Goal: Book appointment/travel/reservation

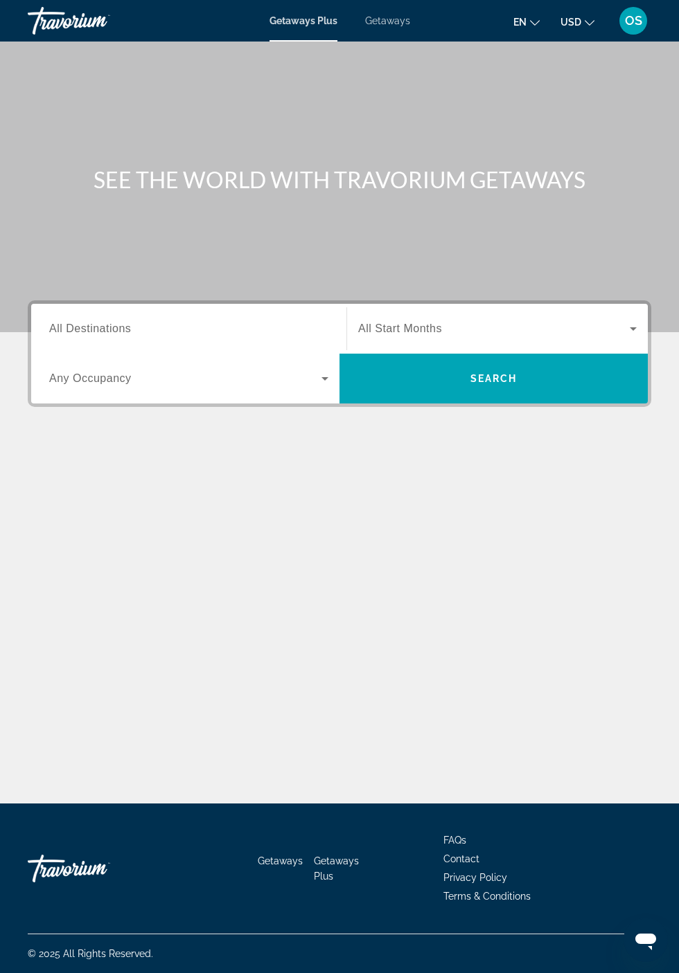
click at [576, 21] on span "USD" at bounding box center [570, 22] width 21 height 11
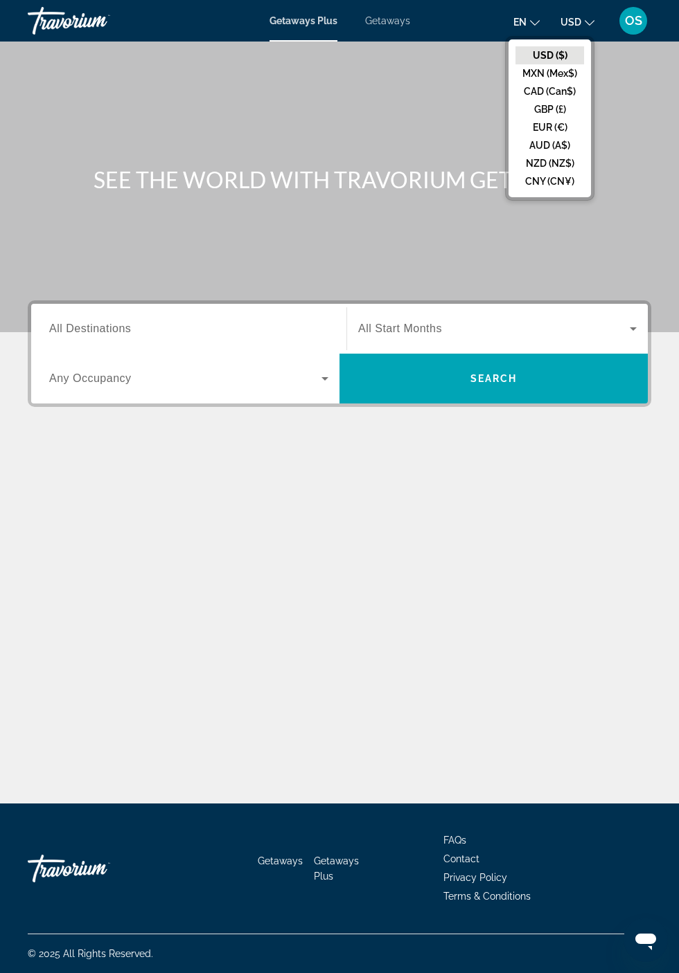
click at [554, 93] on button "CAD (Can$)" at bounding box center [549, 91] width 69 height 18
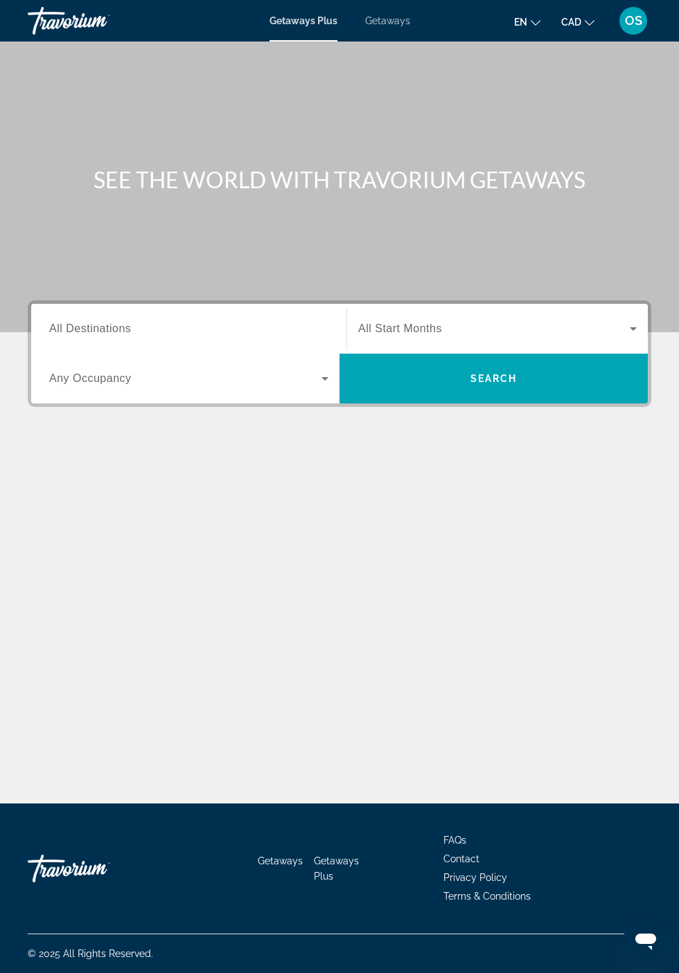
click at [384, 21] on span "Getaways" at bounding box center [387, 20] width 45 height 11
click at [132, 330] on div "Destination All Destinations" at bounding box center [188, 328] width 279 height 39
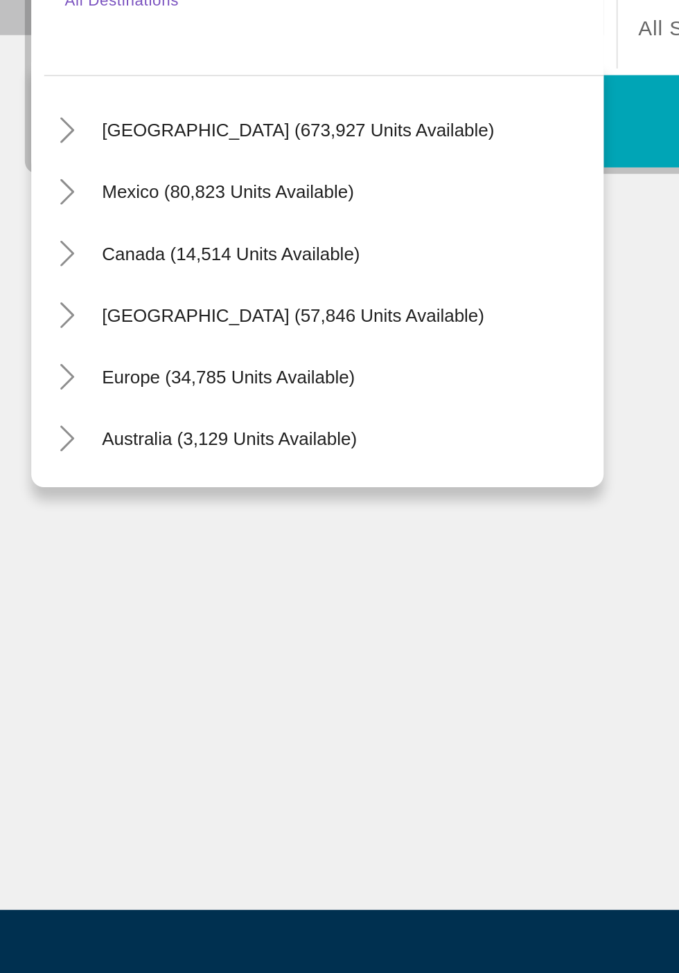
scroll to position [25, 0]
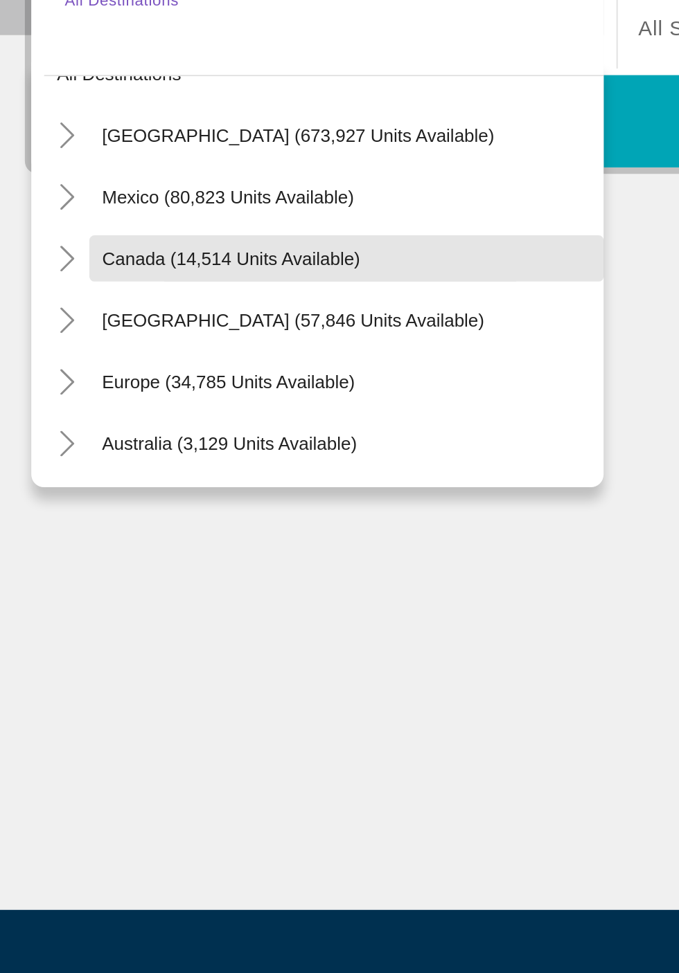
click at [173, 454] on span "Canada (14,514 units available)" at bounding box center [138, 452] width 139 height 11
type input "**********"
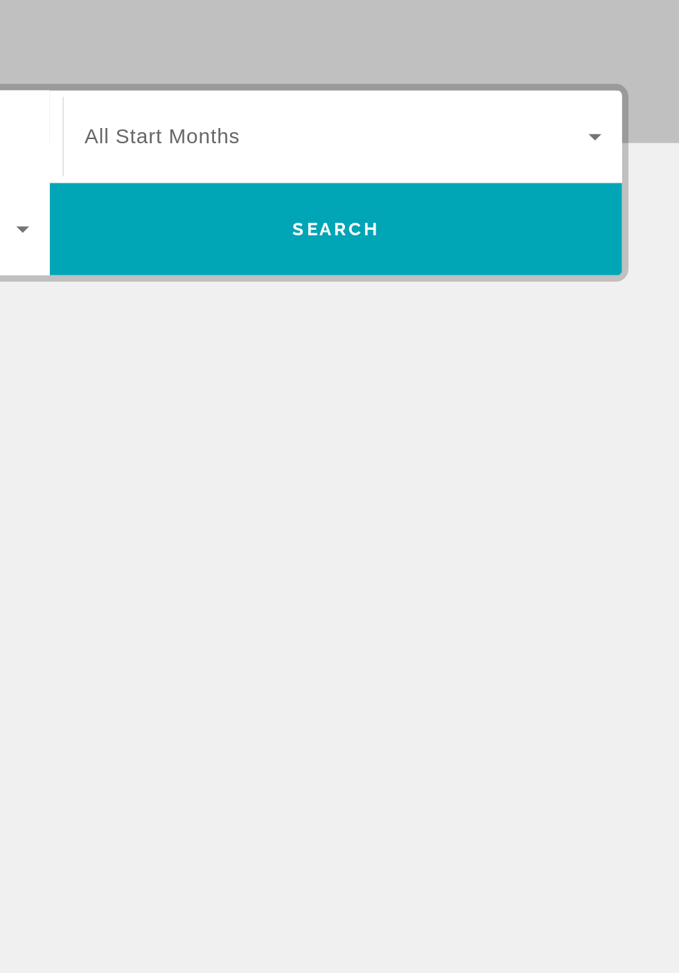
click at [633, 328] on icon "Search widget" at bounding box center [632, 328] width 7 height 3
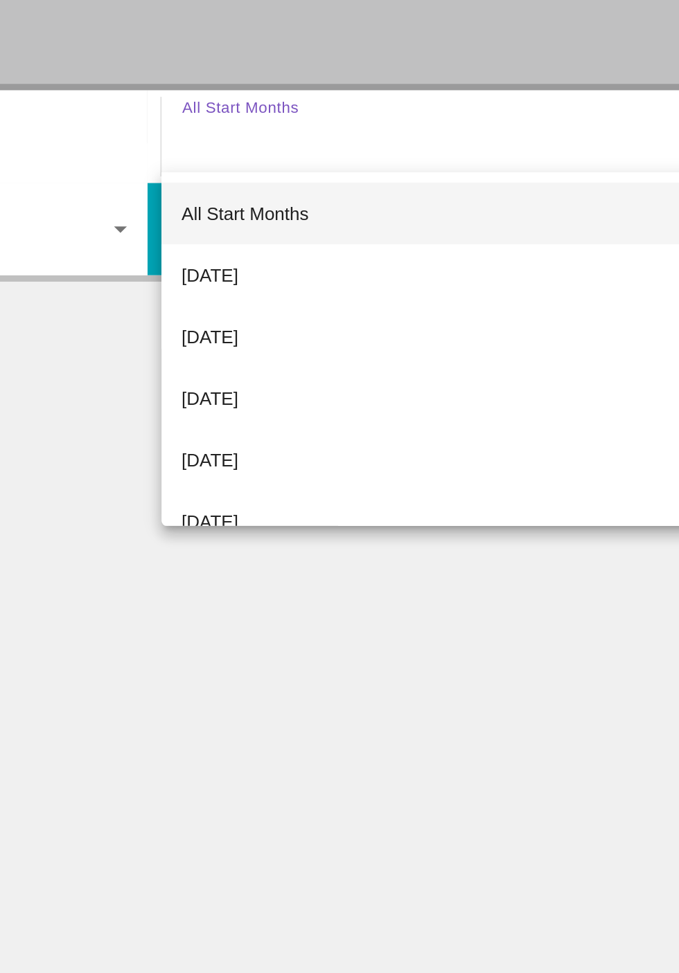
click at [388, 438] on span "[DATE]" at bounding box center [373, 437] width 30 height 17
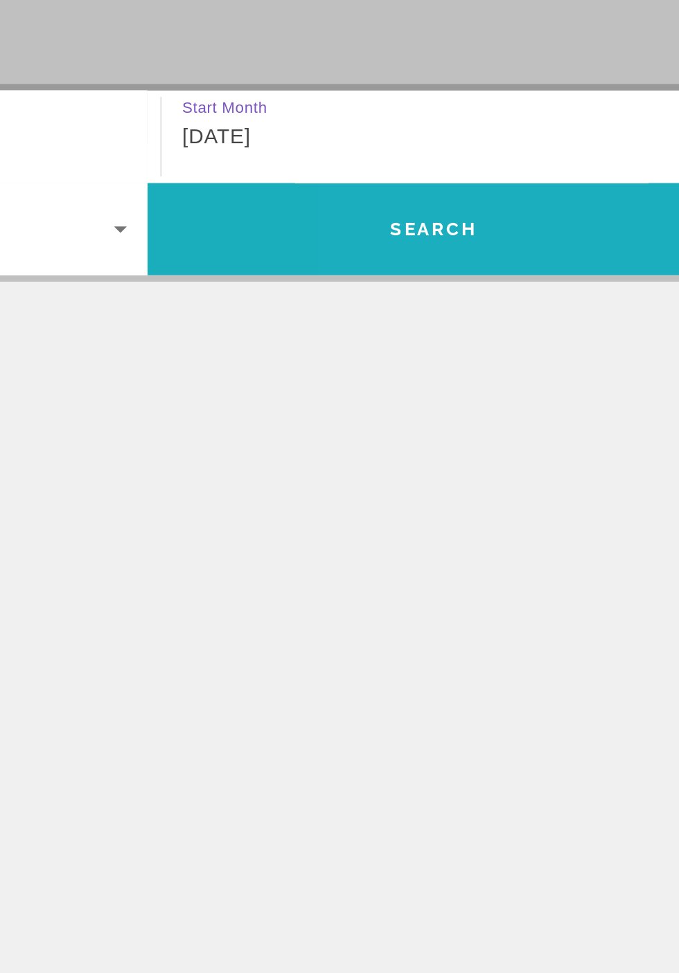
click at [546, 369] on span "Search widget" at bounding box center [493, 378] width 308 height 33
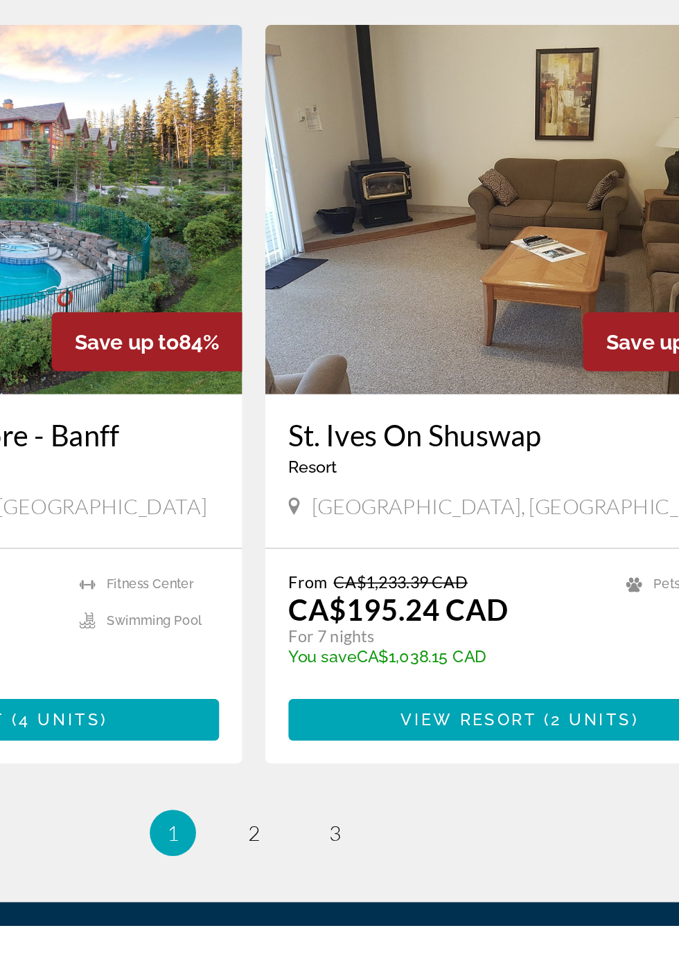
scroll to position [2163, 0]
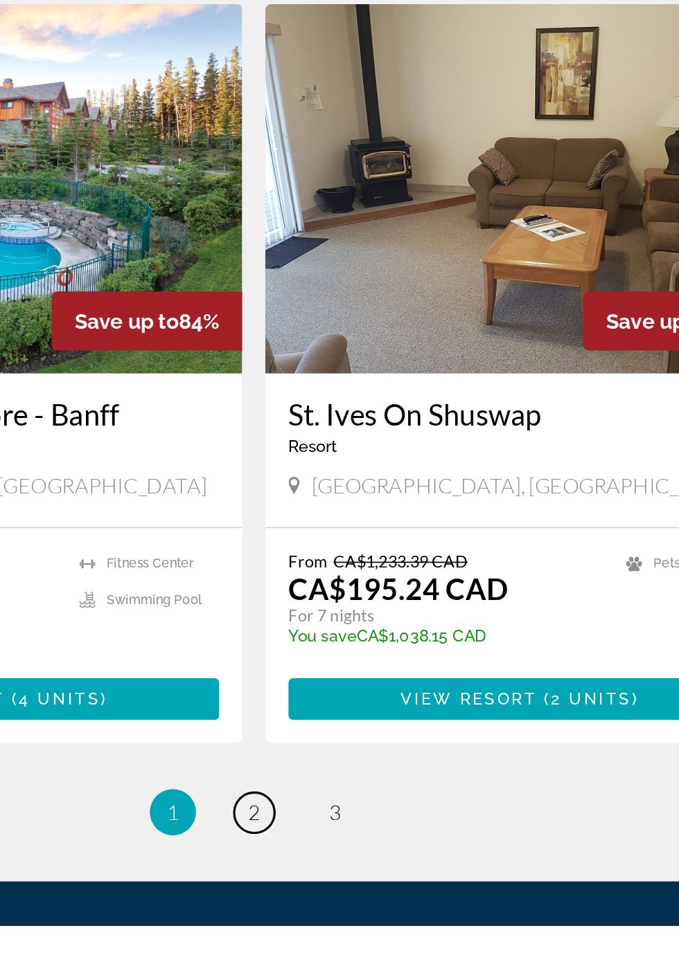
click at [341, 898] on span "2" at bounding box center [339, 905] width 7 height 15
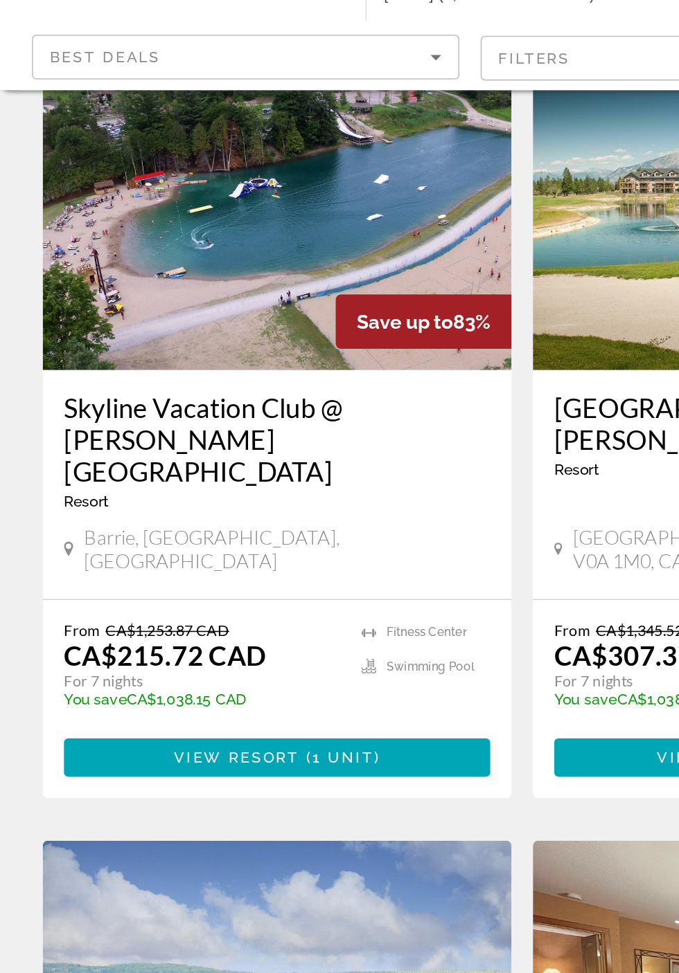
scroll to position [88, 0]
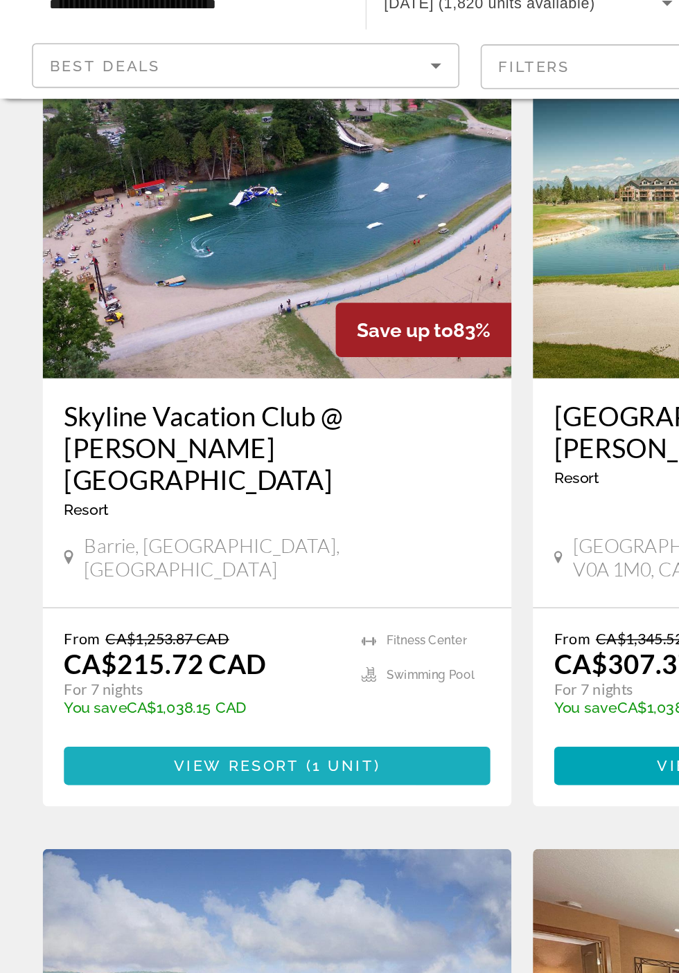
click at [271, 542] on span "Main content" at bounding box center [180, 558] width 277 height 33
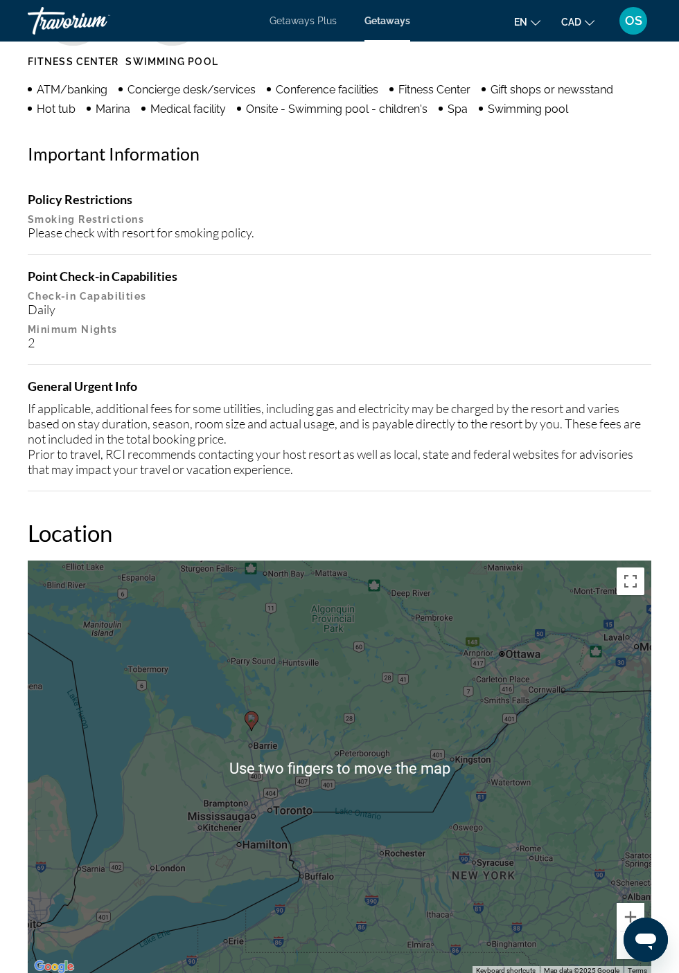
scroll to position [1314, 0]
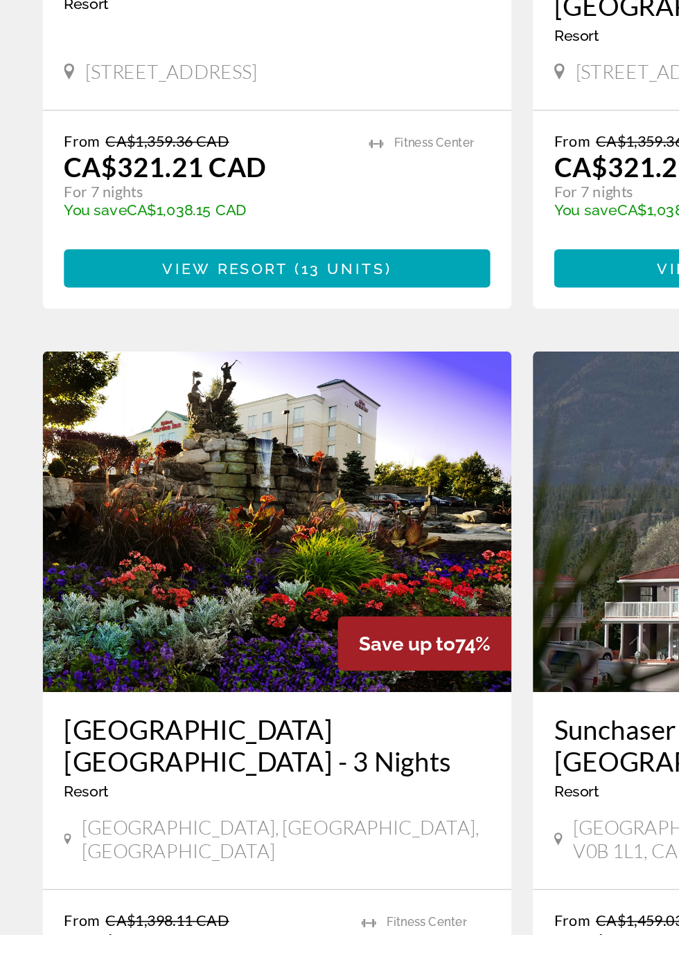
scroll to position [1122, 0]
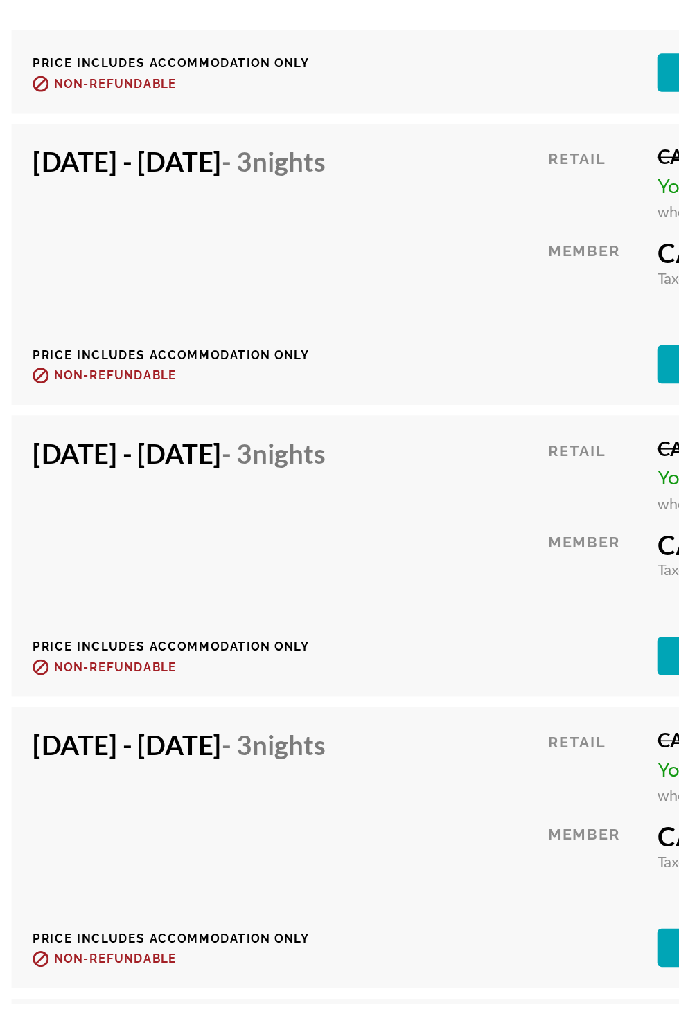
scroll to position [3494, 0]
